Goal: Information Seeking & Learning: Learn about a topic

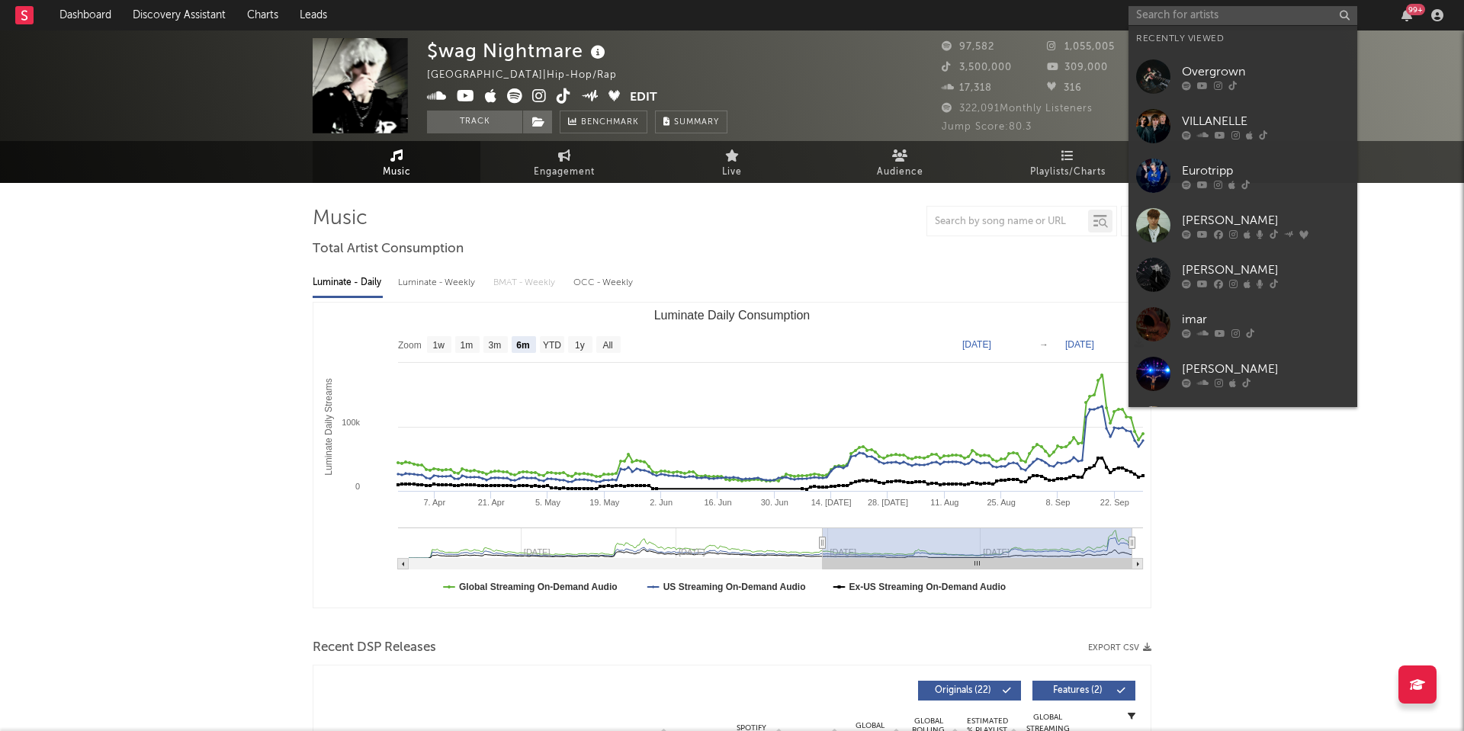
select select "6m"
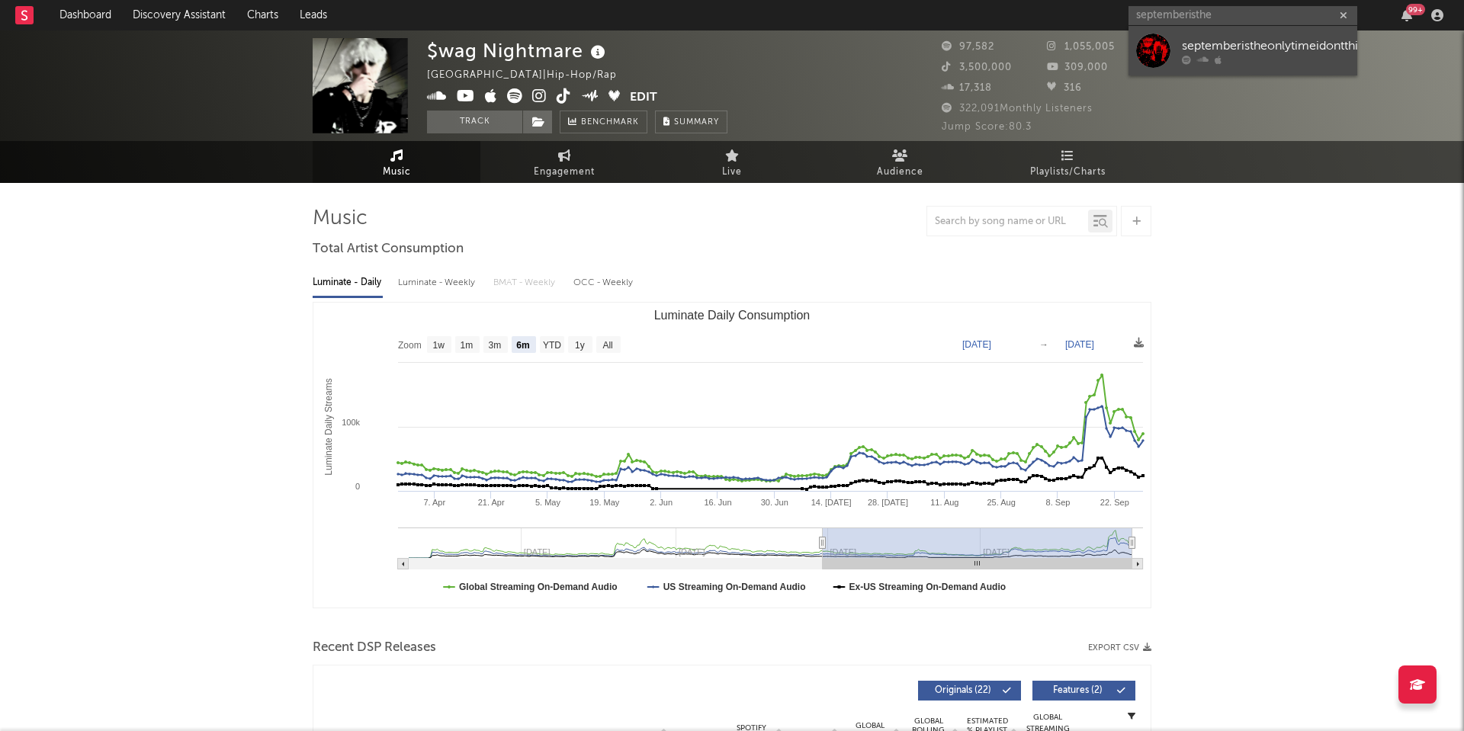
type input "septemberisthe"
click at [1190, 59] on icon at bounding box center [1186, 59] width 9 height 9
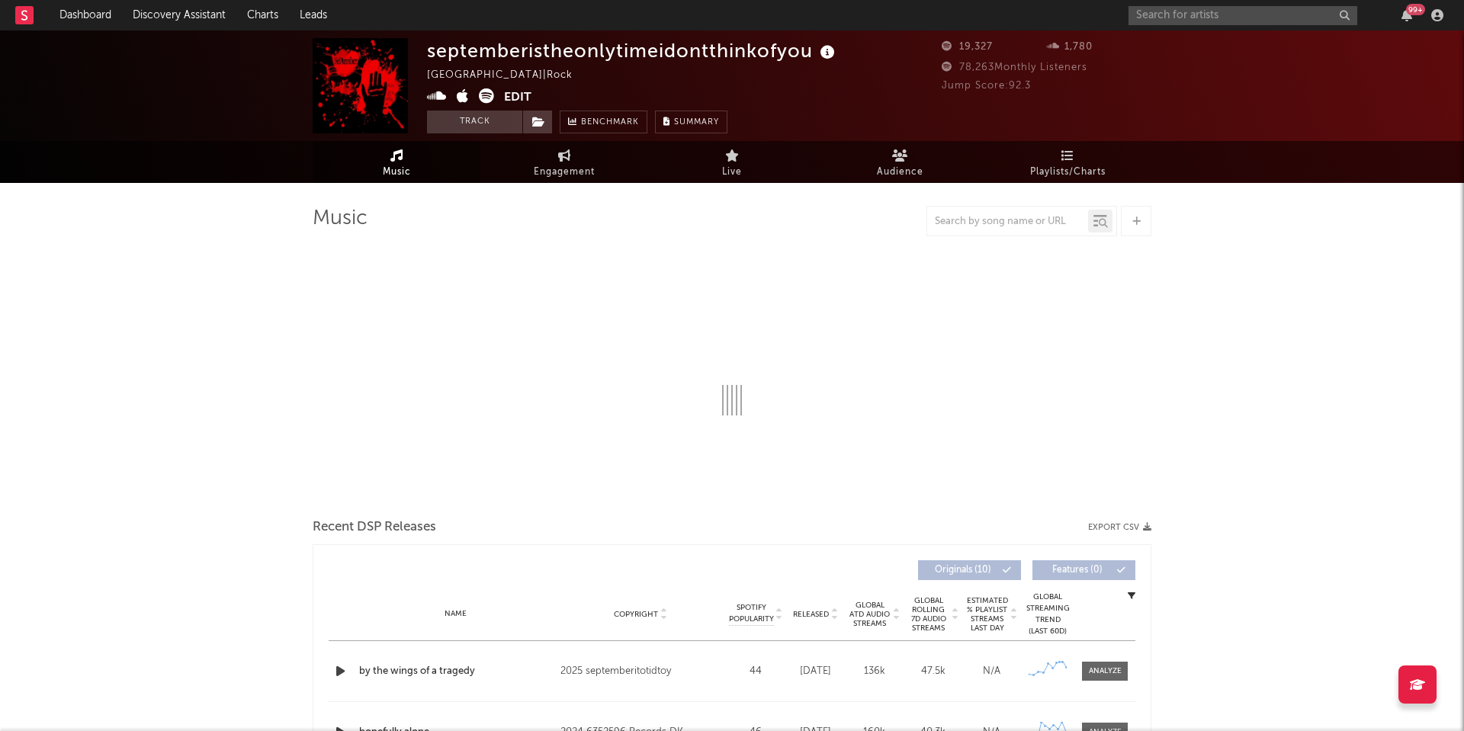
select select "6m"
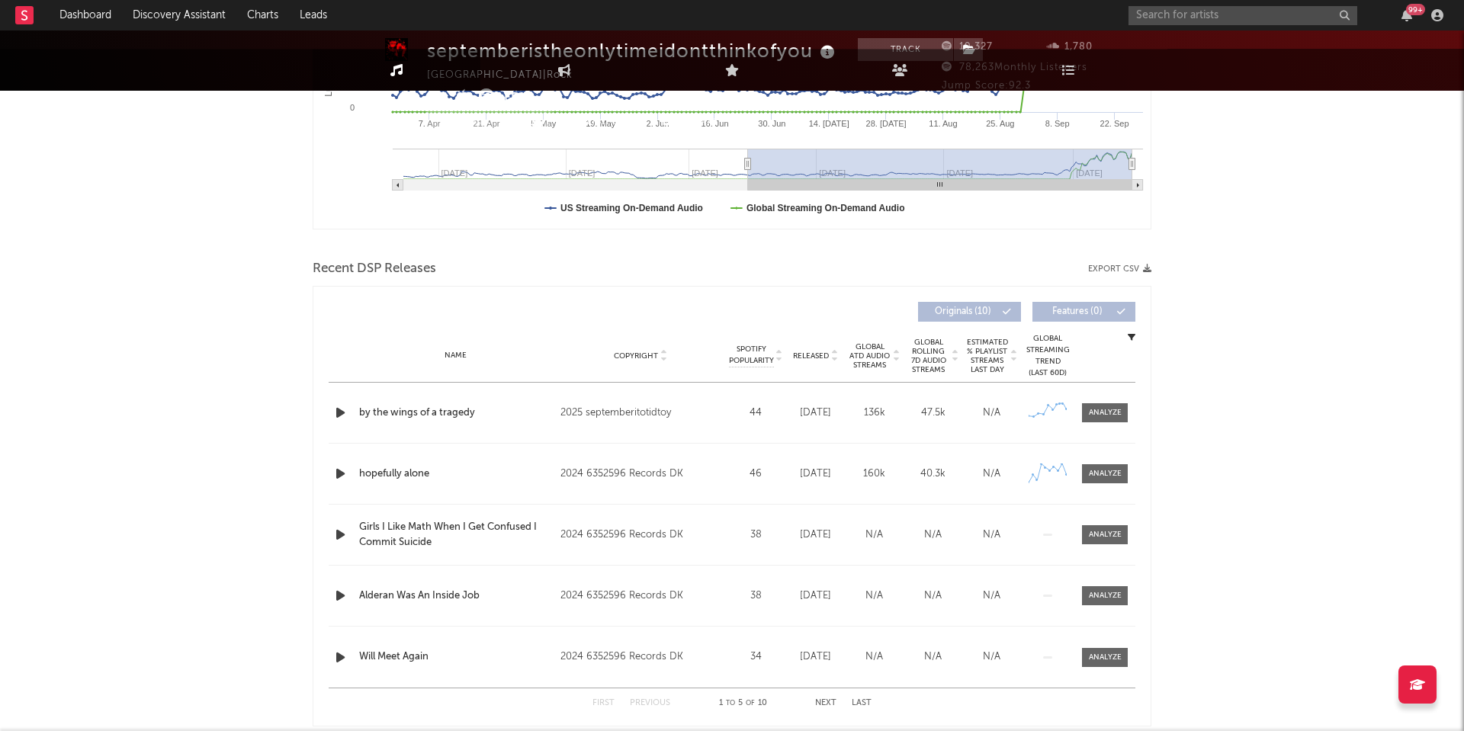
scroll to position [390, 0]
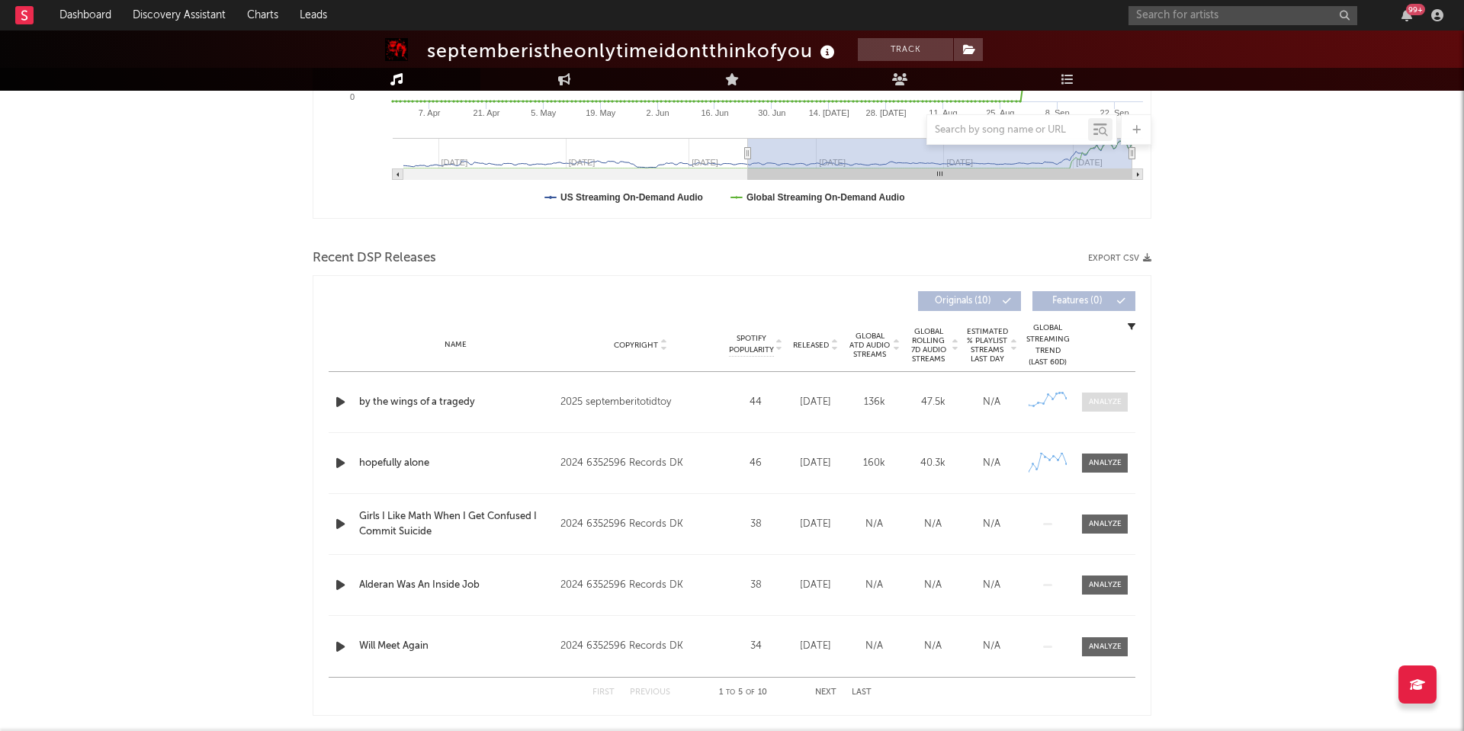
click at [1098, 399] on div at bounding box center [1105, 401] width 33 height 11
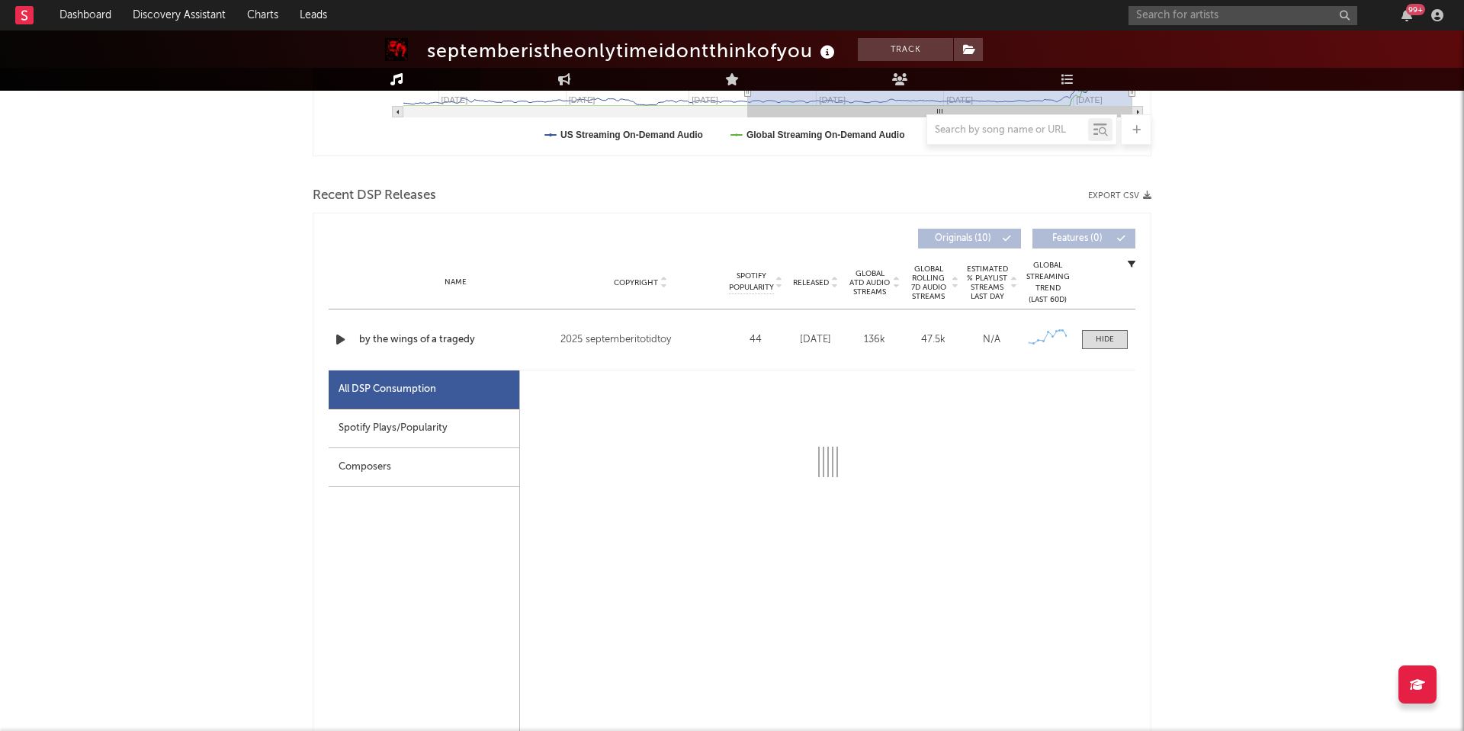
select select "1w"
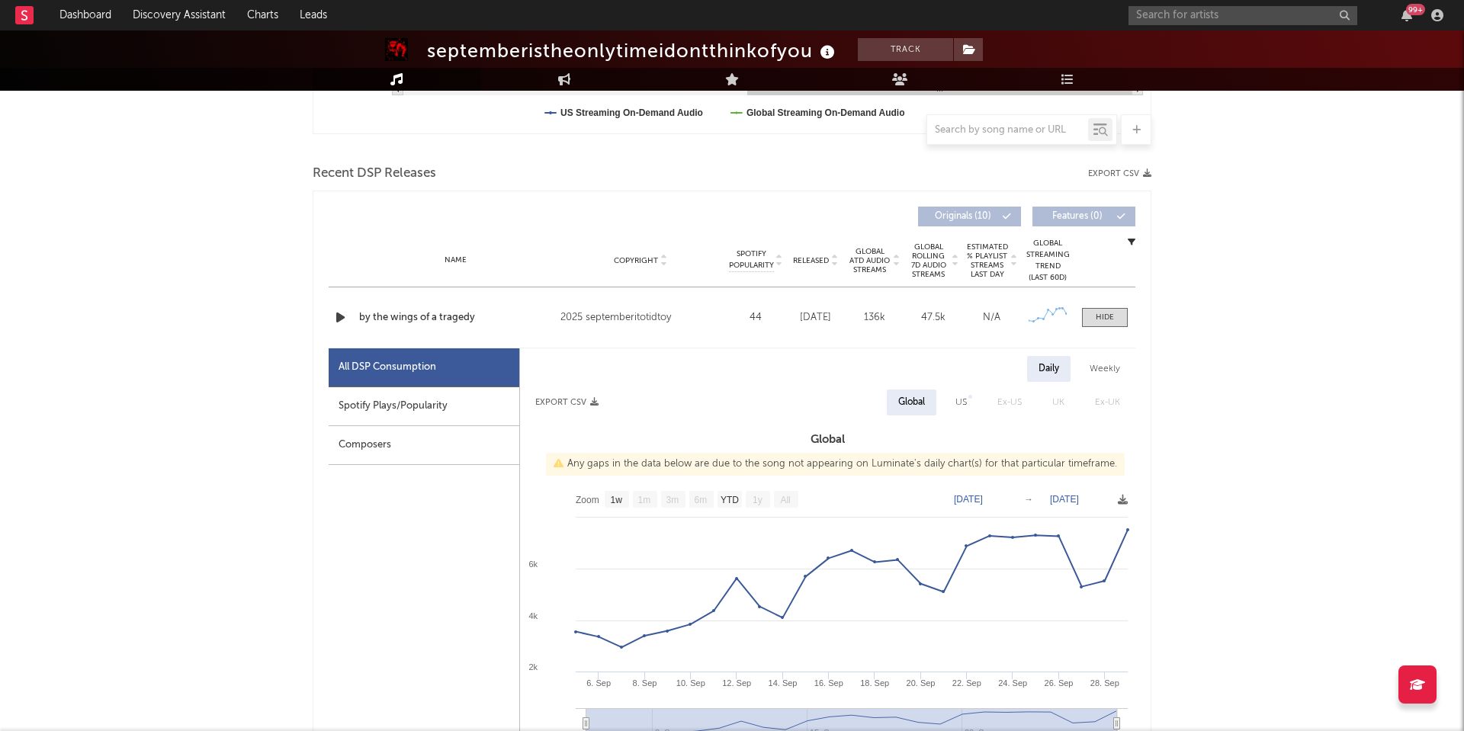
scroll to position [478, 0]
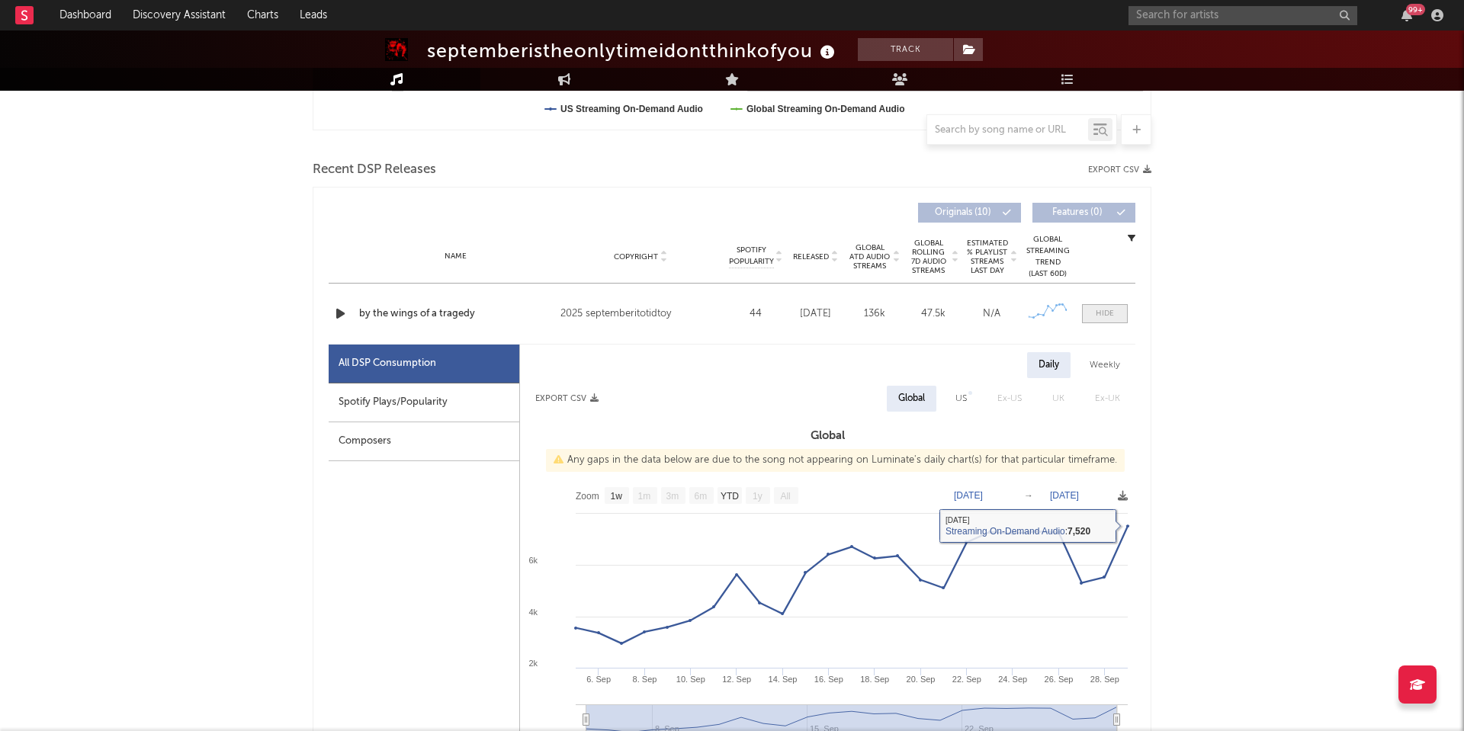
click at [1102, 306] on span at bounding box center [1105, 313] width 46 height 19
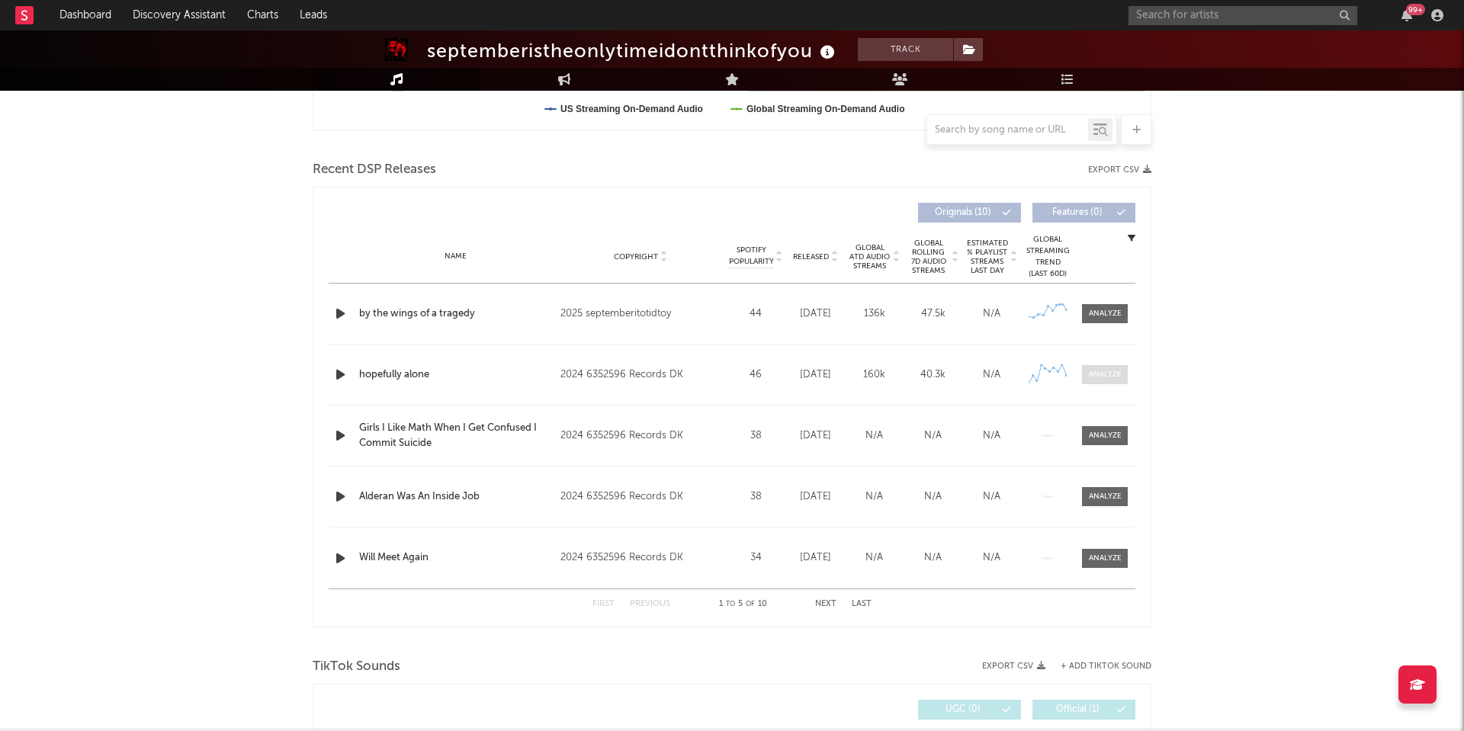
click at [1105, 380] on span at bounding box center [1105, 374] width 46 height 19
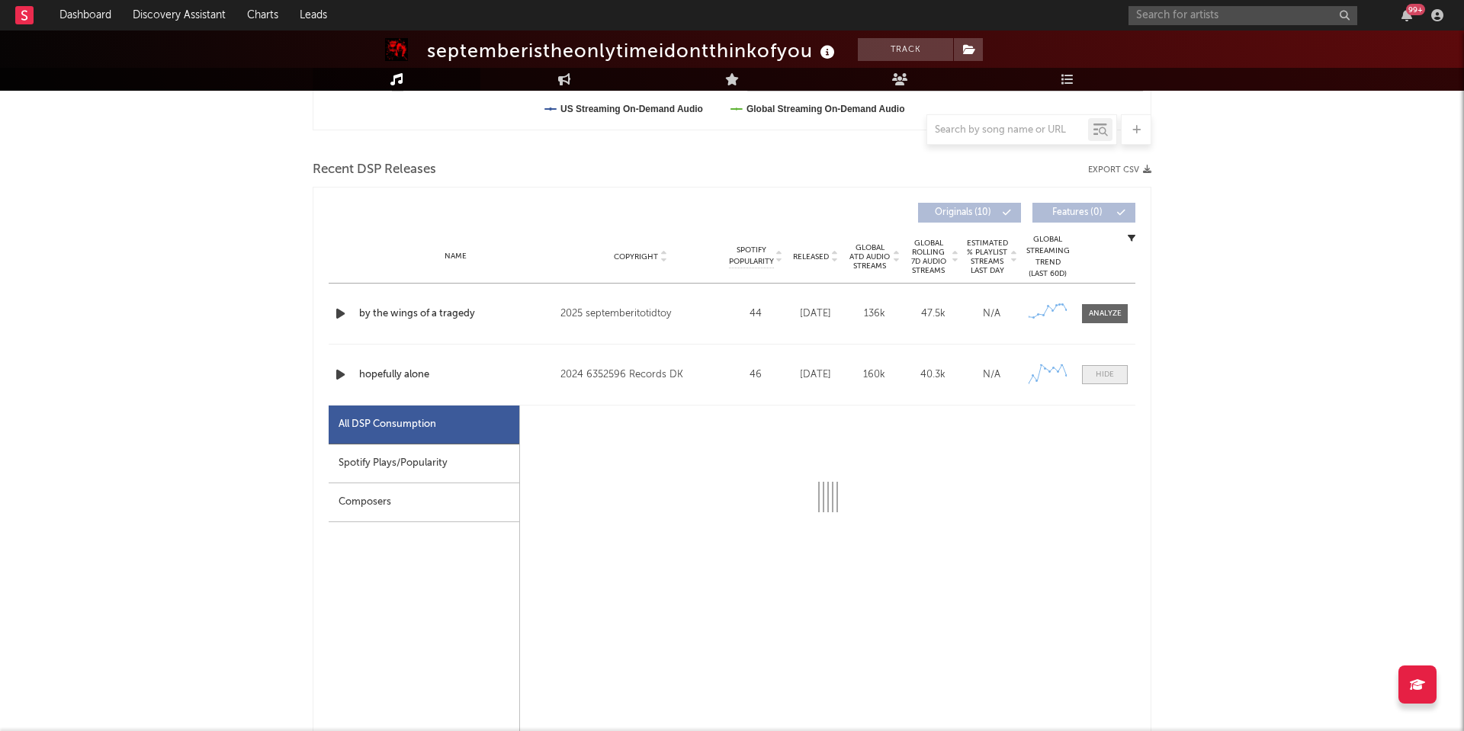
select select "1w"
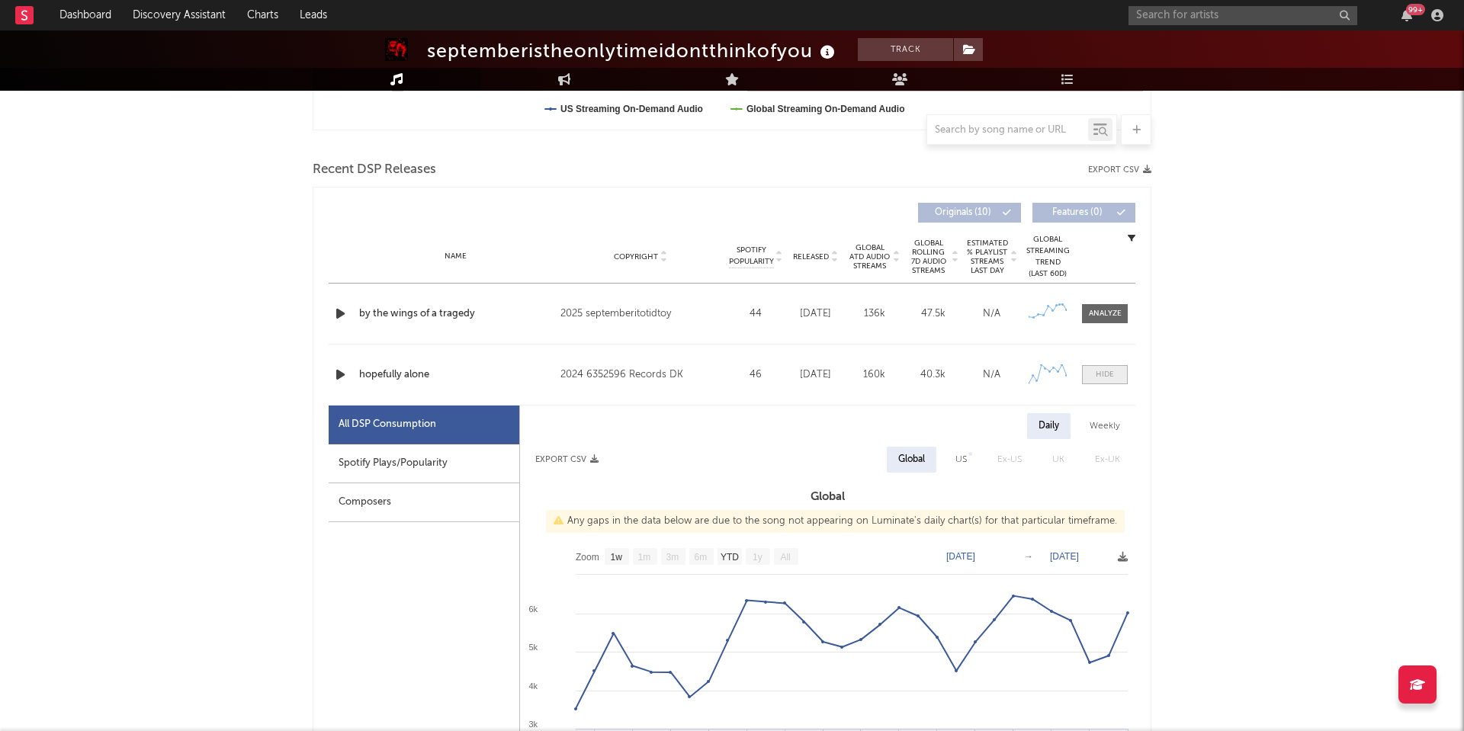
click at [1105, 379] on div at bounding box center [1105, 374] width 18 height 11
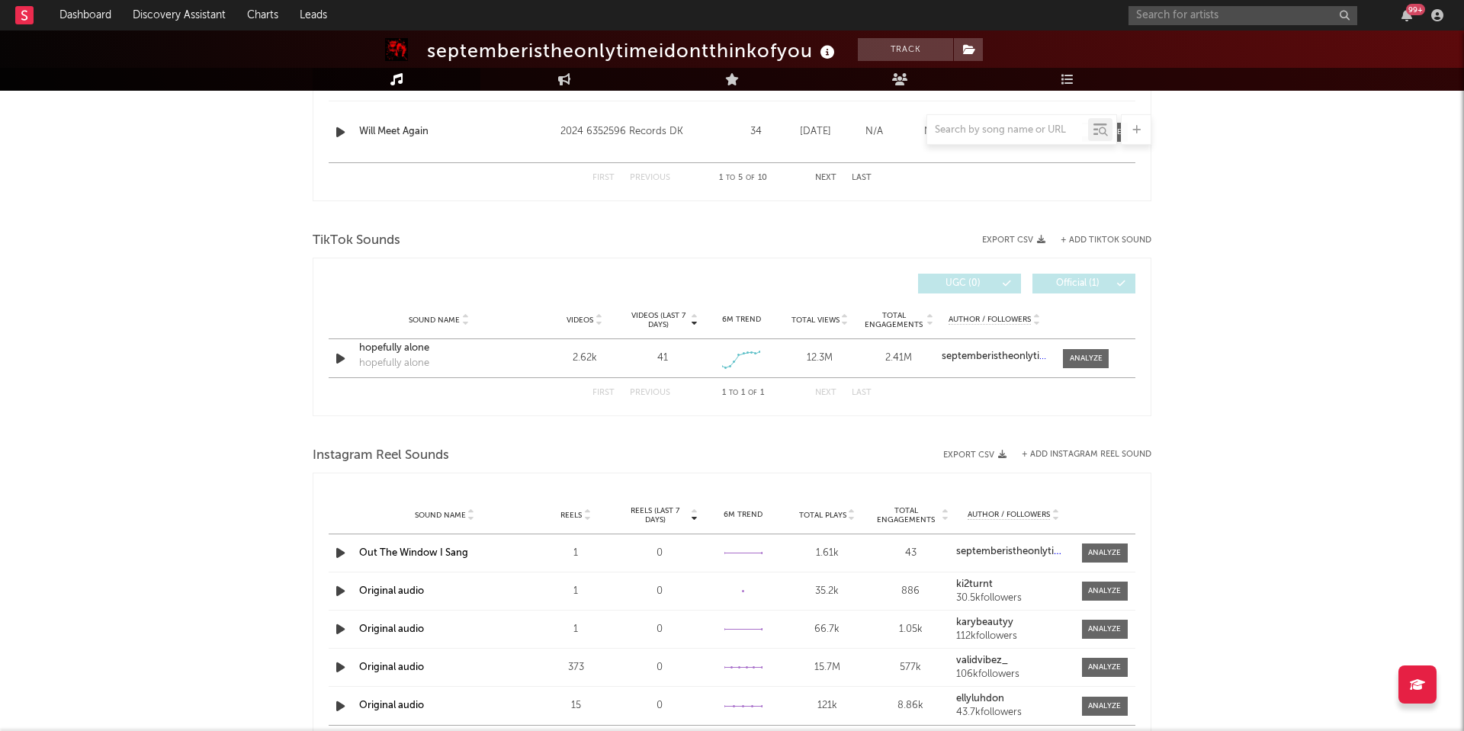
scroll to position [915, 0]
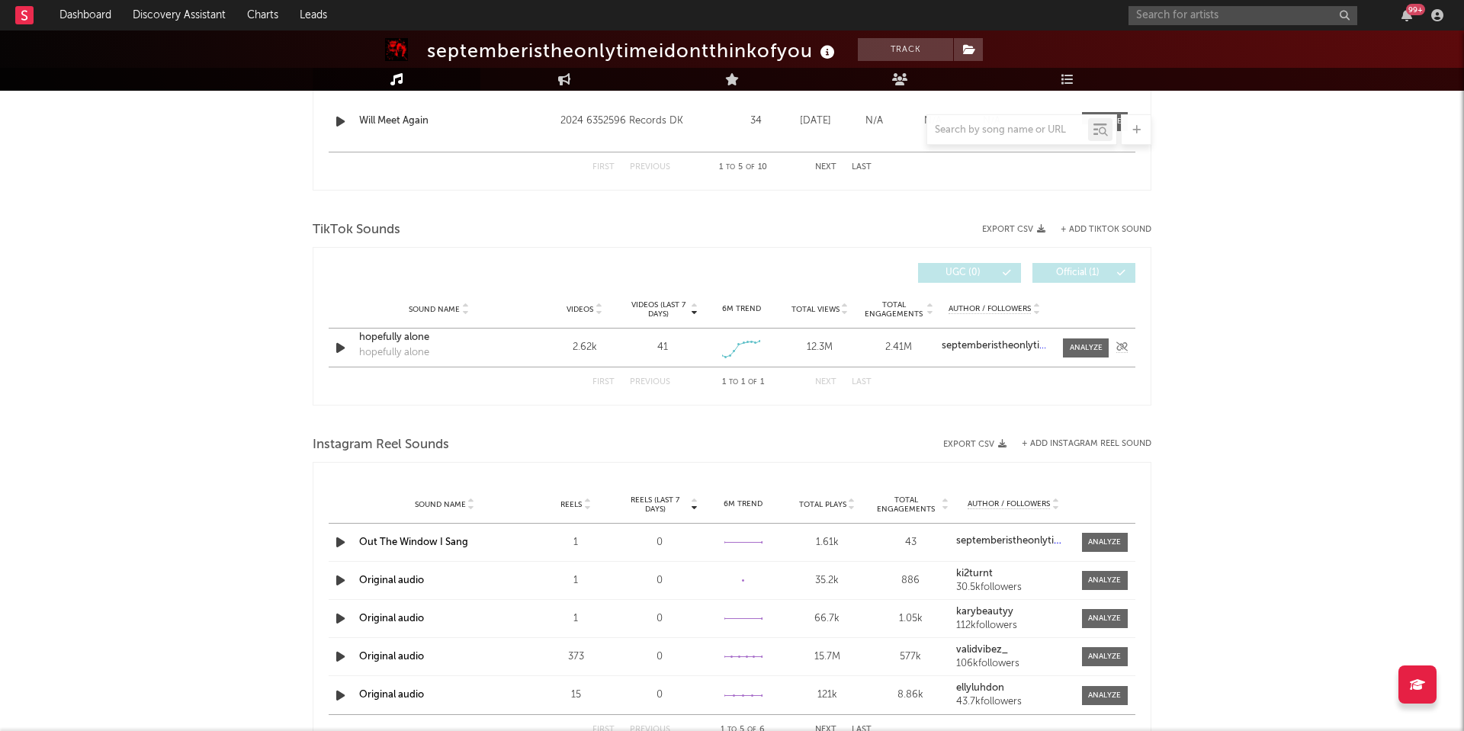
click at [1075, 366] on div "Sound Name hopefully alone hopefully alone Videos 2.62k Videos (last 7 days) 41…" at bounding box center [732, 348] width 807 height 38
click at [1081, 345] on div at bounding box center [1086, 347] width 33 height 11
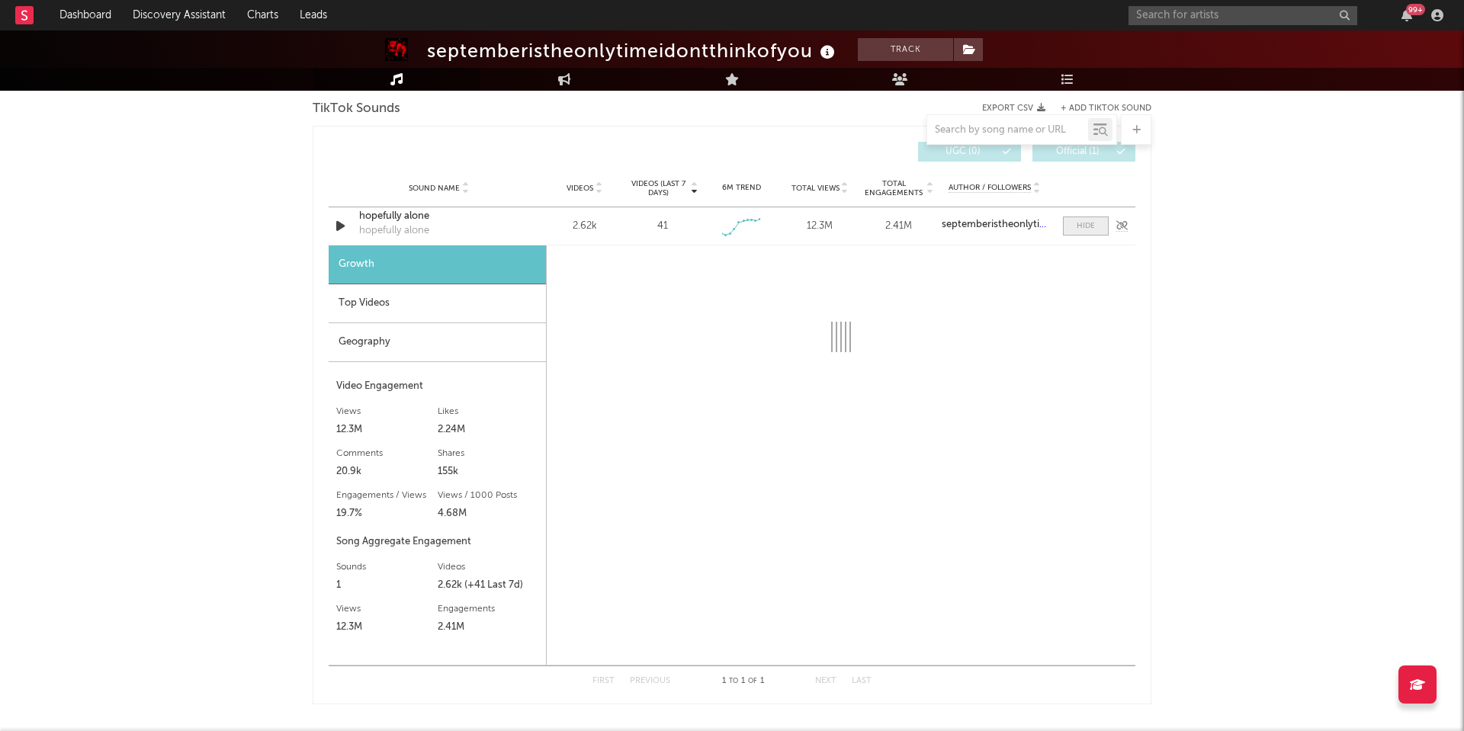
scroll to position [1038, 0]
select select "6m"
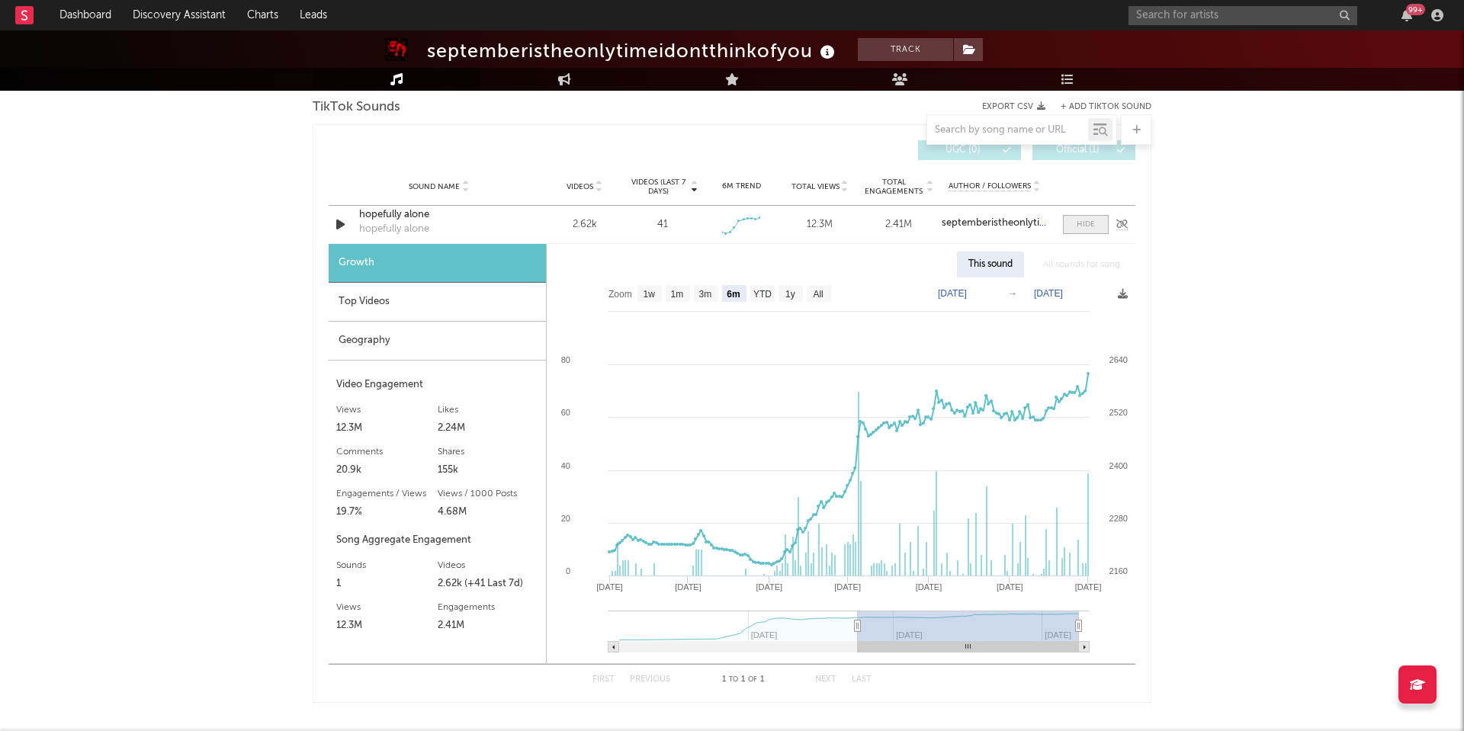
click at [1091, 226] on div at bounding box center [1085, 224] width 18 height 11
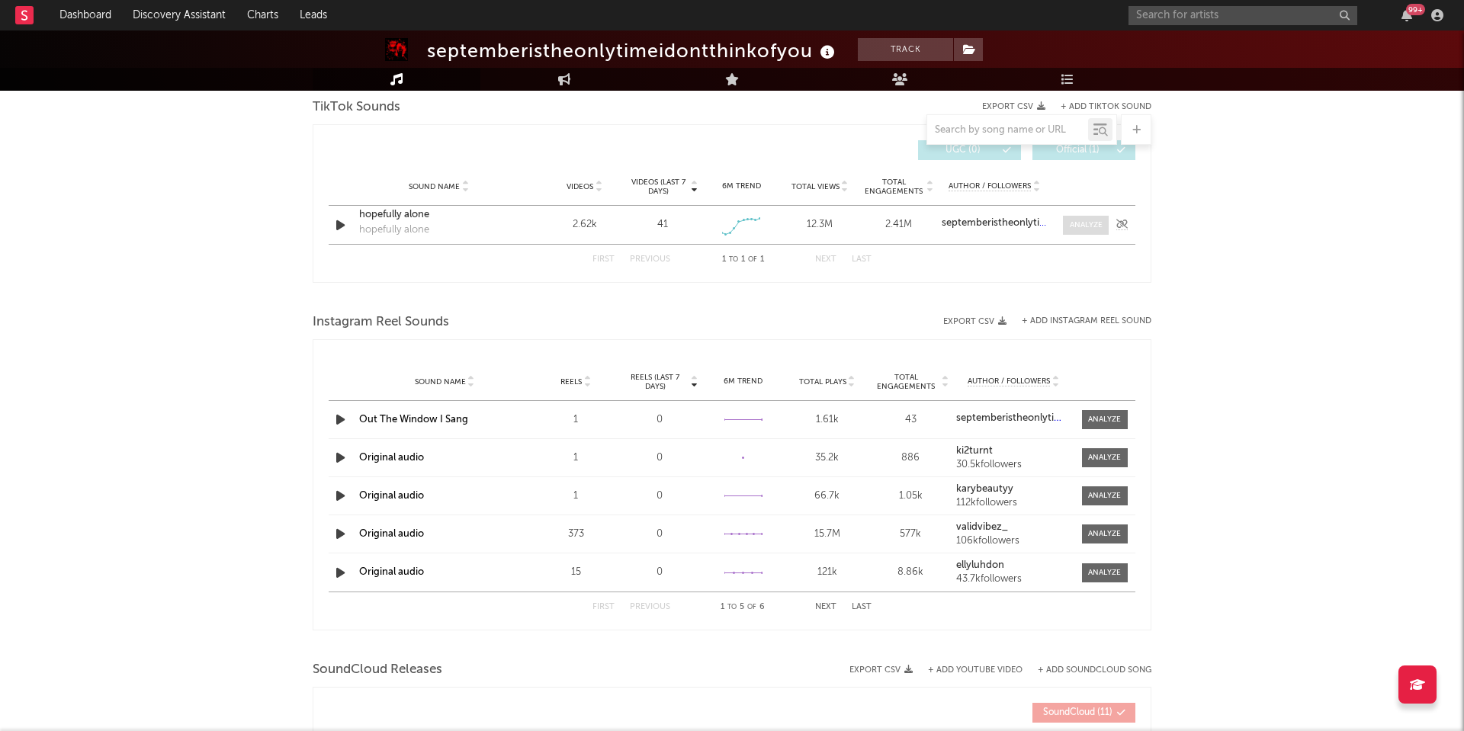
click at [1091, 226] on div at bounding box center [1086, 225] width 33 height 11
select select "6m"
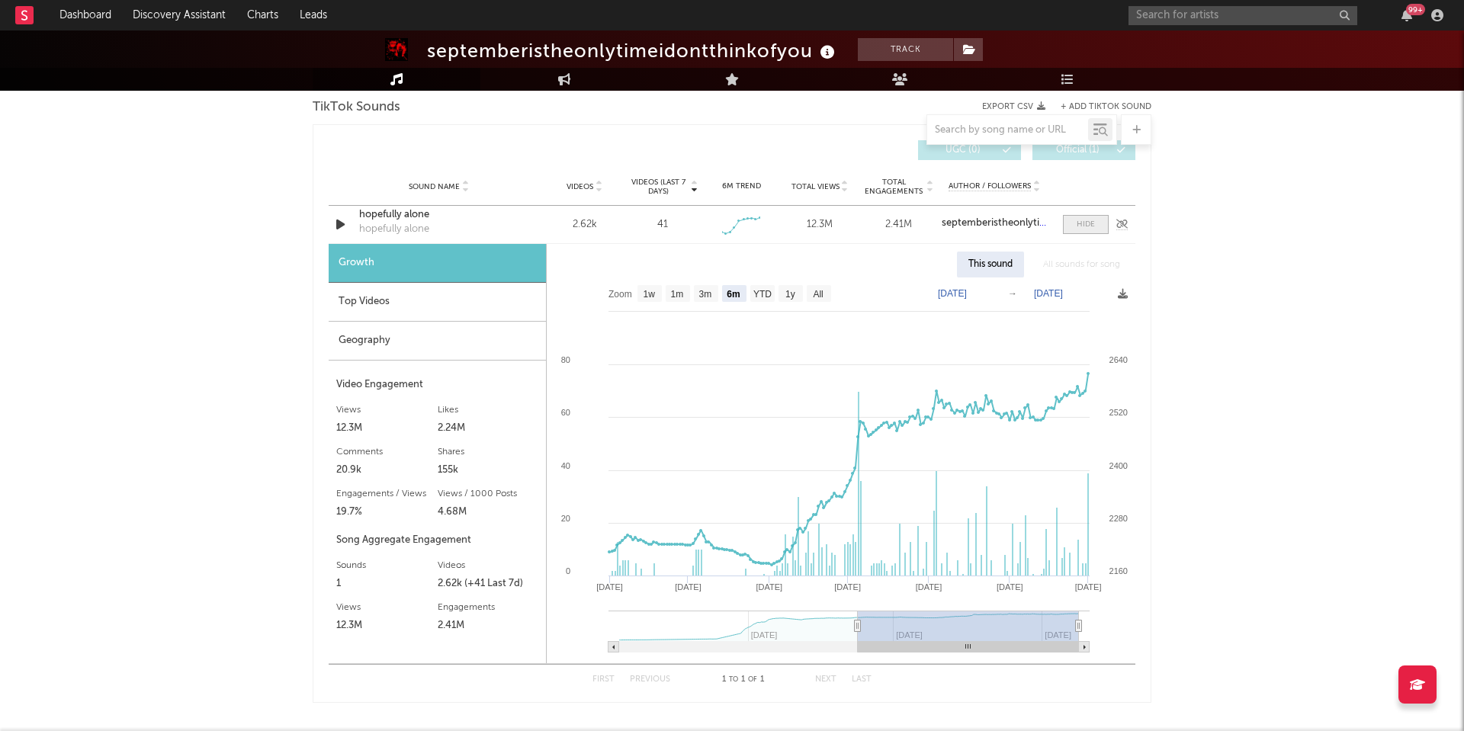
click at [1091, 226] on div at bounding box center [1085, 224] width 18 height 11
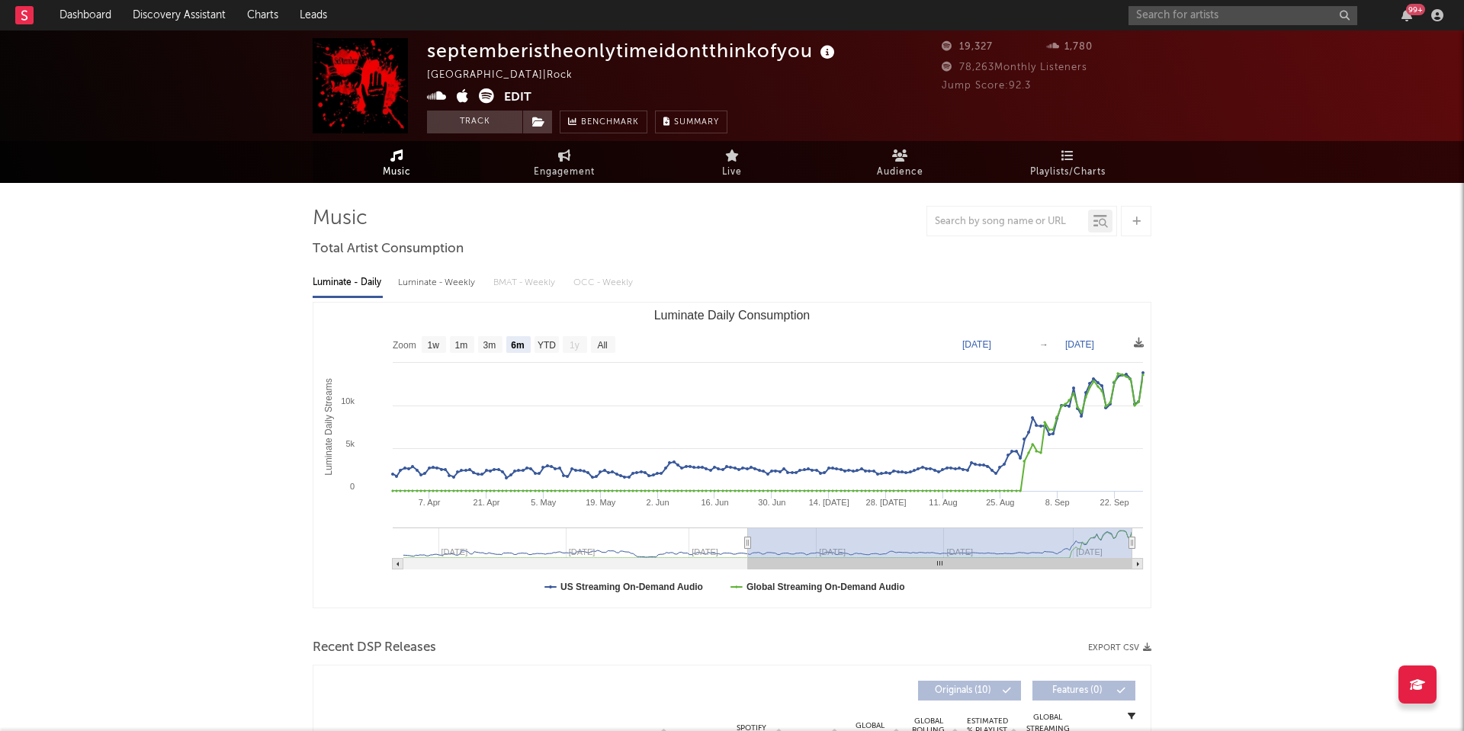
scroll to position [0, 0]
